Goal: Communication & Community: Share content

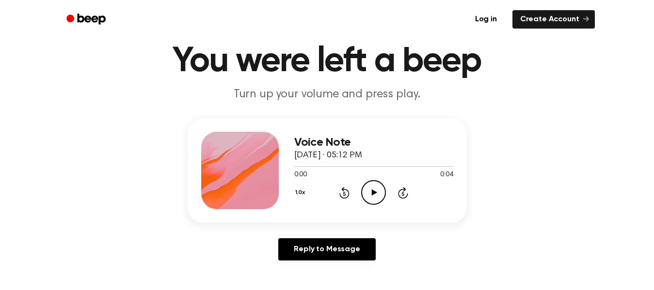
scroll to position [34, 0]
click at [364, 189] on icon "Play Audio" at bounding box center [373, 192] width 25 height 25
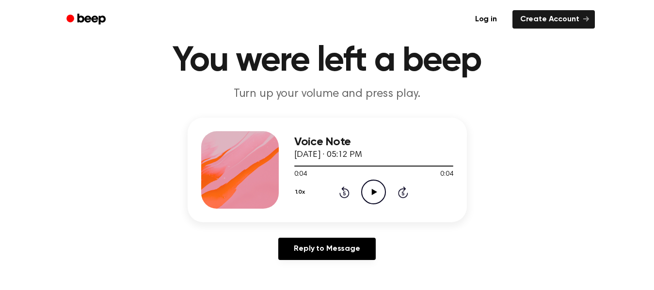
click at [364, 189] on icon "Play Audio" at bounding box center [373, 192] width 25 height 25
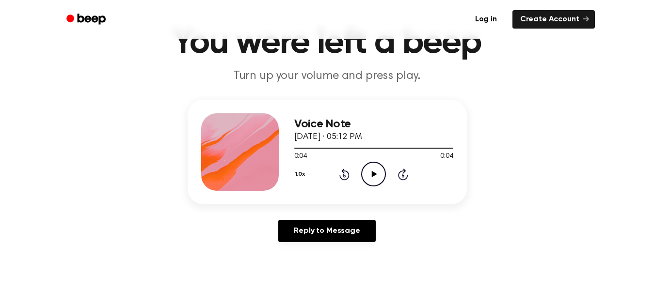
scroll to position [52, 0]
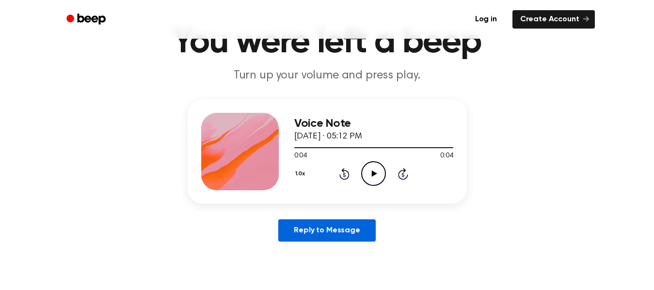
click at [342, 227] on link "Reply to Message" at bounding box center [326, 231] width 97 height 22
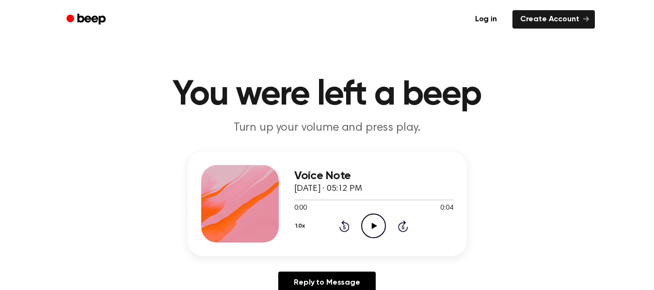
drag, startPoint x: 295, startPoint y: 189, endPoint x: 374, endPoint y: 186, distance: 79.1
click at [362, 186] on span "[DATE] · 05:12 PM" at bounding box center [328, 189] width 68 height 9
copy span "September 18, 2025"
